Goal: Navigation & Orientation: Find specific page/section

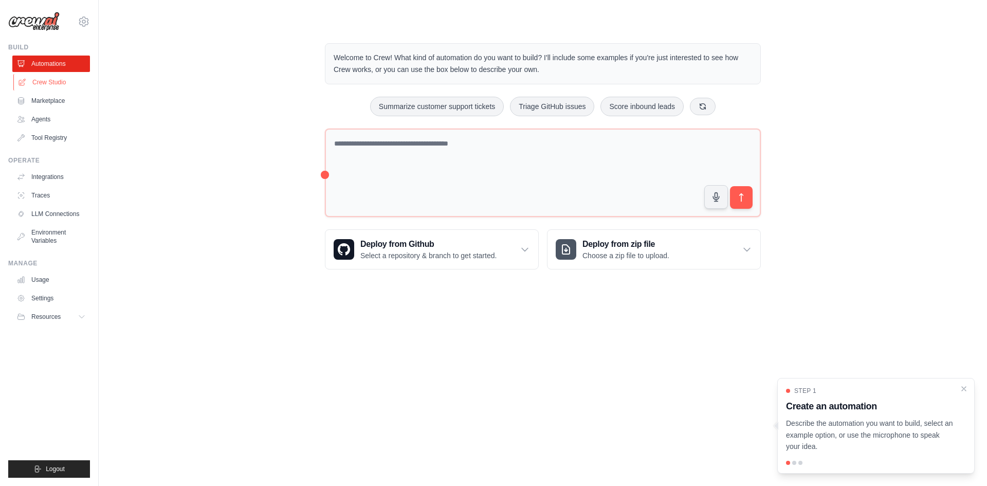
click at [46, 88] on link "Crew Studio" at bounding box center [52, 82] width 78 height 16
click at [43, 86] on link "Crew Studio" at bounding box center [52, 82] width 78 height 16
click at [78, 84] on link "Crew Studio" at bounding box center [52, 82] width 78 height 16
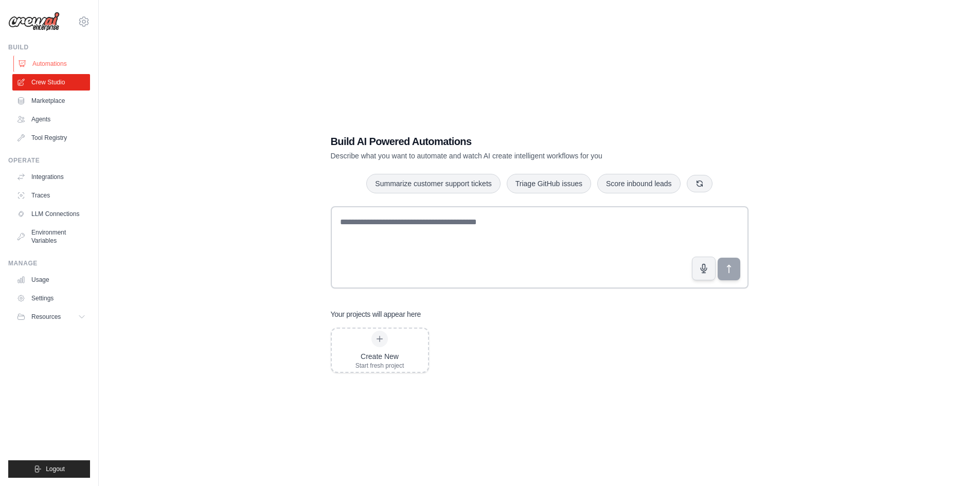
click at [68, 59] on link "Automations" at bounding box center [52, 64] width 78 height 16
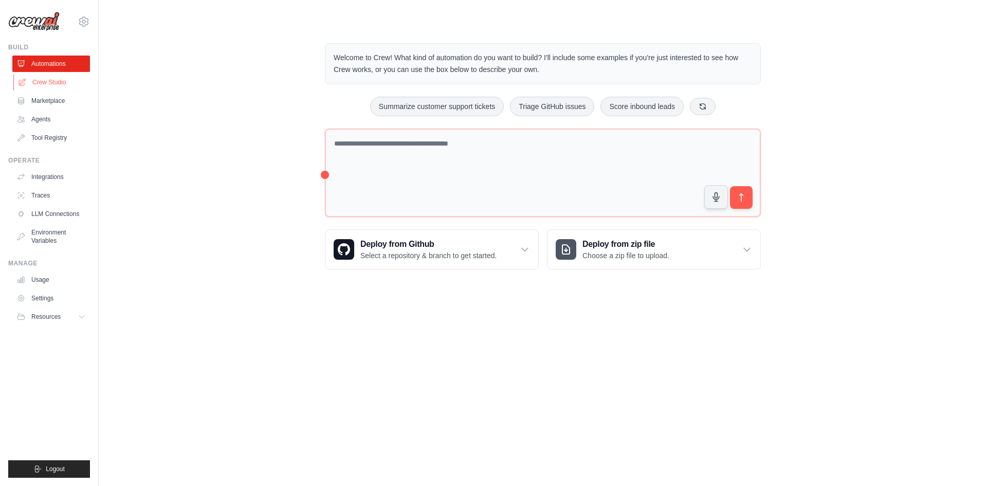
click at [51, 80] on link "Crew Studio" at bounding box center [52, 82] width 78 height 16
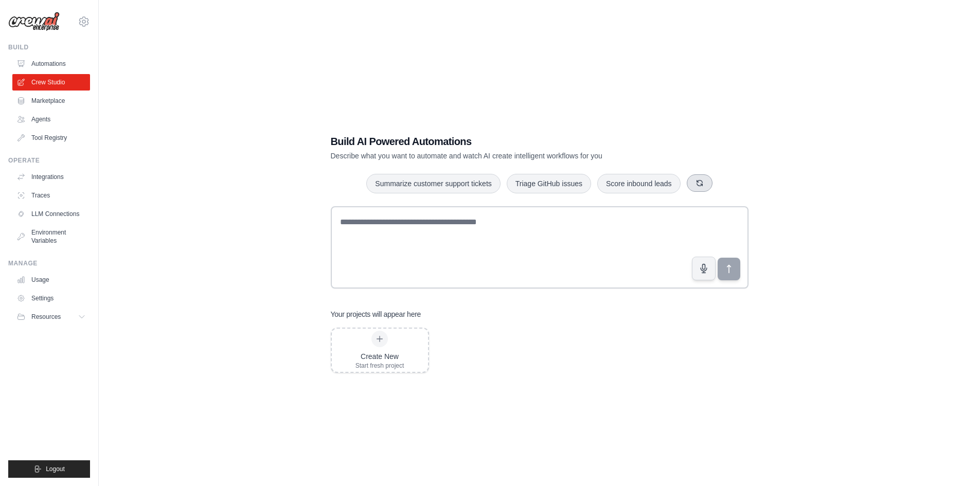
click at [699, 181] on icon "button" at bounding box center [699, 183] width 8 height 8
